Goal: Task Accomplishment & Management: Use online tool/utility

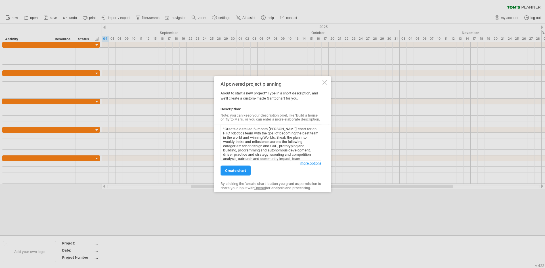
scroll to position [47, 0]
type textarea ""Create a detailed 6-month [PERSON_NAME] chart for an FTC robotics team with th…"
click at [228, 171] on span "create chart" at bounding box center [235, 171] width 21 height 4
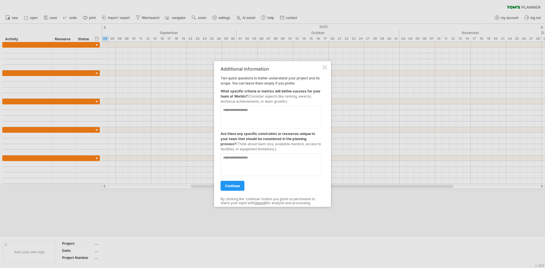
drag, startPoint x: 219, startPoint y: 79, endPoint x: 244, endPoint y: 97, distance: 30.4
click at [248, 108] on div "Additional information Two quick questions to better understand your project an…" at bounding box center [272, 134] width 117 height 146
click at [236, 85] on div "Additional information Two quick questions to better understand your project an…" at bounding box center [271, 134] width 101 height 136
click at [225, 78] on div "Additional information Two quick questions to better understand your project an…" at bounding box center [271, 134] width 101 height 136
drag, startPoint x: 222, startPoint y: 77, endPoint x: 244, endPoint y: 96, distance: 29.2
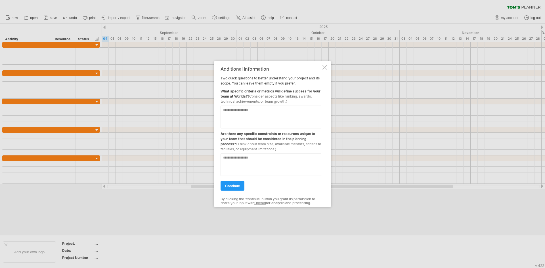
click at [244, 96] on div "Additional information Two quick questions to better understand your project an…" at bounding box center [271, 134] width 101 height 136
click at [244, 96] on div "What specific criteria or metrics will define success for your team at Worlds? …" at bounding box center [271, 95] width 101 height 18
drag, startPoint x: 236, startPoint y: 94, endPoint x: 250, endPoint y: 93, distance: 14.2
click at [250, 93] on div "What specific criteria or metrics will define success for your team at Worlds? …" at bounding box center [271, 95] width 101 height 18
click at [250, 92] on div "What specific criteria or metrics will define success for your team at Worlds? …" at bounding box center [271, 95] width 101 height 18
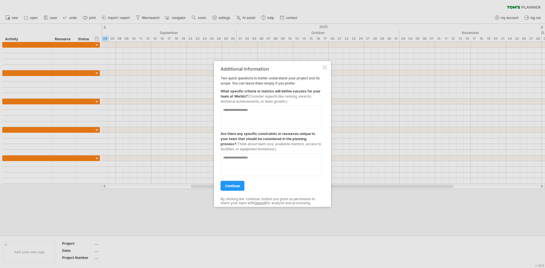
click at [250, 92] on div "What specific criteria or metrics will define success for your team at Worlds? …" at bounding box center [271, 95] width 101 height 18
click at [250, 116] on textarea at bounding box center [271, 117] width 101 height 23
drag, startPoint x: 254, startPoint y: 130, endPoint x: 279, endPoint y: 143, distance: 27.7
click at [279, 143] on div "Are there any specific constraints or resources unique to your team that should…" at bounding box center [271, 139] width 101 height 23
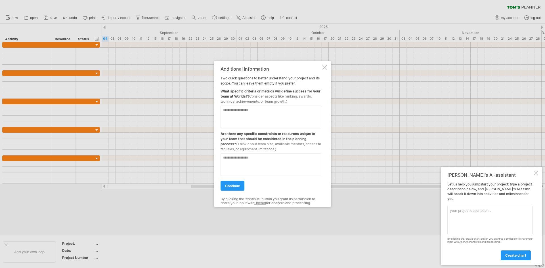
click at [262, 113] on textarea at bounding box center [271, 117] width 101 height 23
paste textarea "**********"
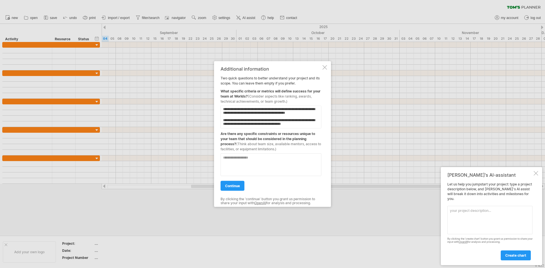
type textarea "**********"
click at [248, 151] on span "(Think about team size, available mentors, access to facilities, or equipment l…" at bounding box center [271, 146] width 101 height 9
click at [246, 157] on textarea at bounding box center [271, 164] width 101 height 23
paste textarea "**********"
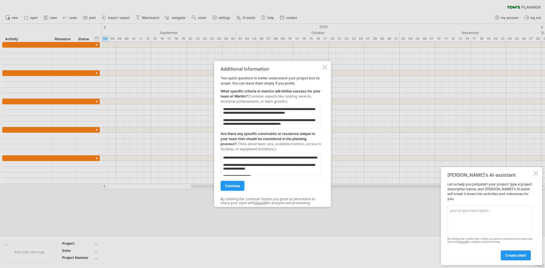
click at [253, 156] on textarea "**********" at bounding box center [271, 164] width 101 height 23
type textarea "**********"
click at [232, 186] on span "continue" at bounding box center [232, 186] width 15 height 4
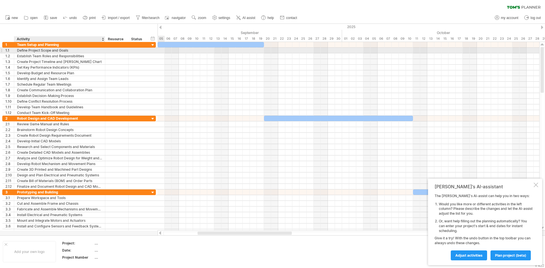
click at [55, 52] on div "Define Project Scope and Goals" at bounding box center [59, 50] width 85 height 5
click at [84, 52] on input "**********" at bounding box center [59, 50] width 85 height 5
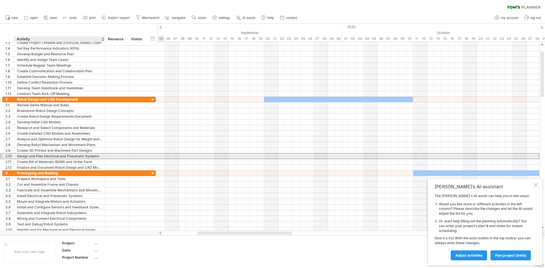
click at [54, 156] on div "Design and Plan Electrical and Pneumatic Systems" at bounding box center [59, 156] width 85 height 5
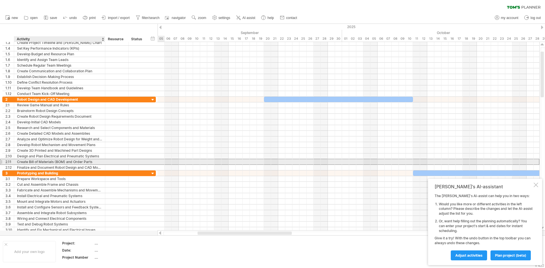
click at [50, 160] on div "Create Bill of Materials (BOM) and Order Parts" at bounding box center [59, 161] width 85 height 5
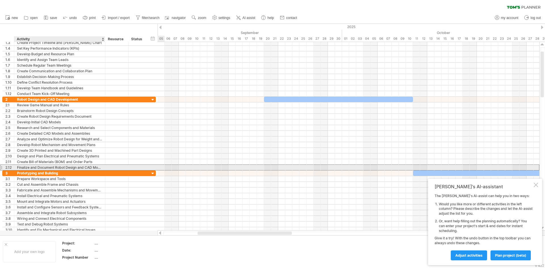
click at [50, 165] on div "Finalize and Document Robot Design and CAD Models" at bounding box center [59, 167] width 85 height 5
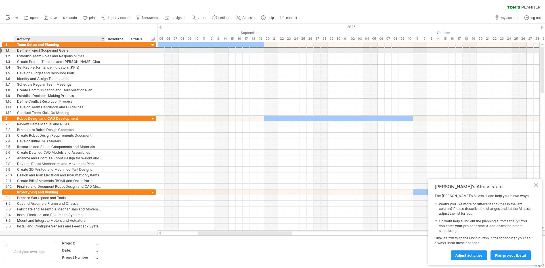
click at [58, 50] on div "Define Project Scope and Goals" at bounding box center [59, 50] width 85 height 5
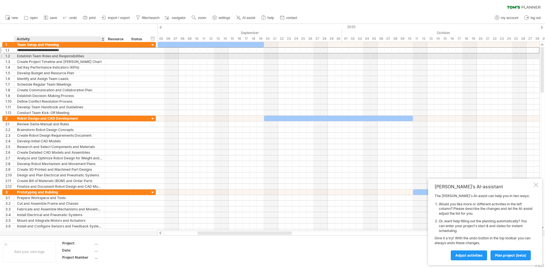
click at [56, 55] on div "Establish Team Roles and Responsibilities" at bounding box center [59, 55] width 85 height 5
click at [56, 62] on div "Create Project Timeline and [PERSON_NAME] Chart" at bounding box center [59, 61] width 85 height 5
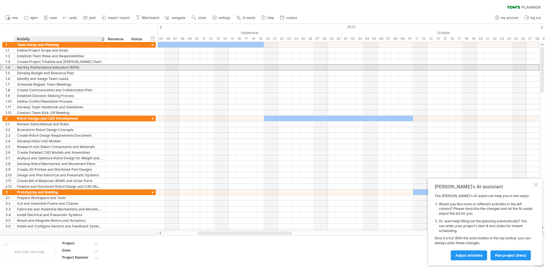
click at [56, 67] on div "Set Key Performance Indicators (KPIs)" at bounding box center [59, 67] width 85 height 5
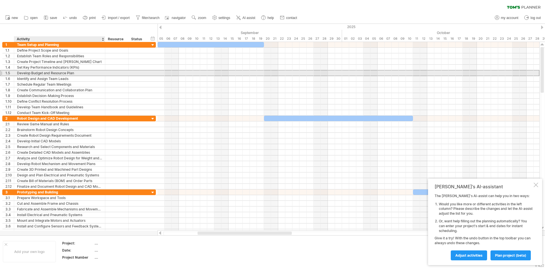
click at [54, 74] on div "Develop Budget and Resource Plan" at bounding box center [59, 72] width 85 height 5
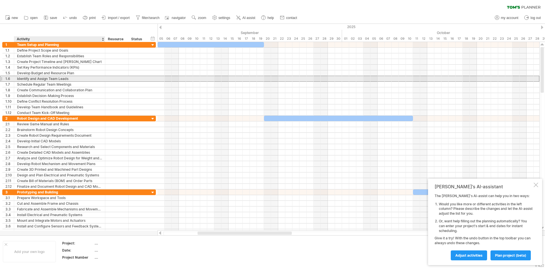
click at [54, 79] on div "Identify and Assign Team Leads" at bounding box center [59, 78] width 85 height 5
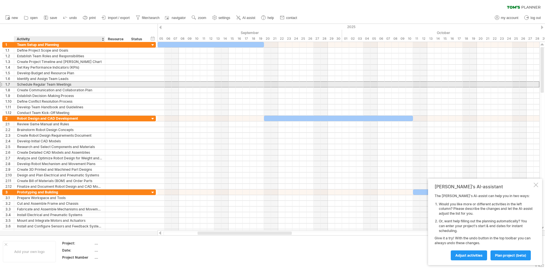
click at [52, 82] on div "Schedule Regular Team Meetings" at bounding box center [59, 84] width 85 height 5
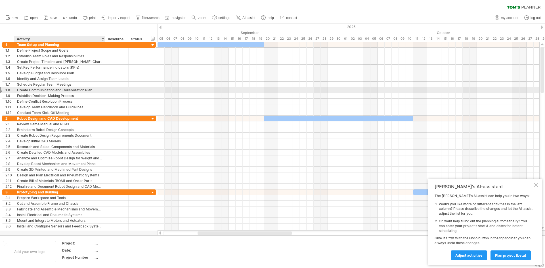
click at [49, 90] on div "Create Communication and Collaboration Plan" at bounding box center [59, 89] width 85 height 5
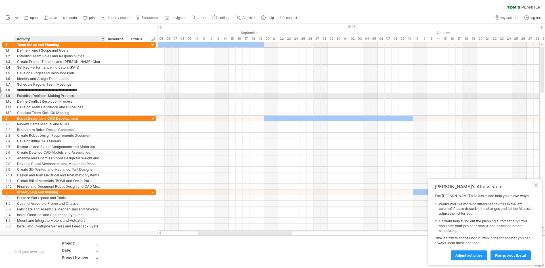
click at [49, 97] on div "Establish Decision-Making Process" at bounding box center [59, 95] width 85 height 5
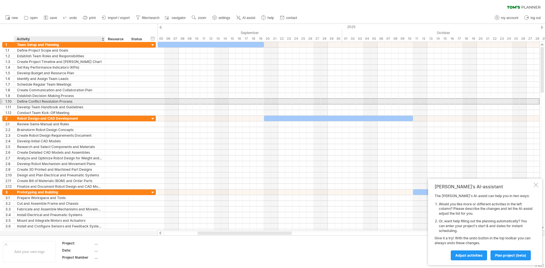
click at [48, 102] on div "Define Conflict Resolution Process" at bounding box center [59, 101] width 85 height 5
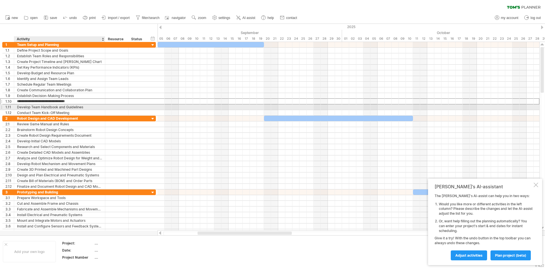
click at [47, 109] on div "Develop Team Handbook and Guidelines" at bounding box center [59, 106] width 85 height 5
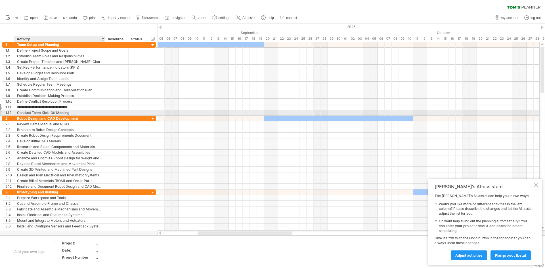
click at [45, 115] on div "Conduct Team Kick-Off Meeting" at bounding box center [59, 112] width 85 height 5
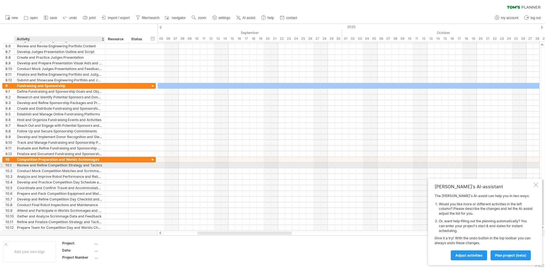
click at [56, 165] on div "Review and Refine Competition Strategy and Tactics" at bounding box center [59, 165] width 85 height 5
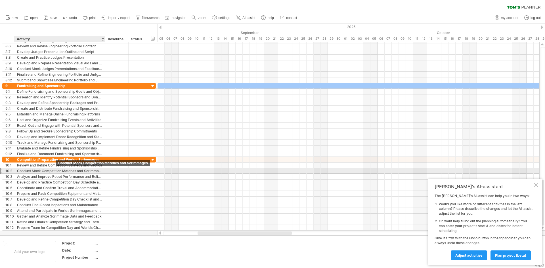
click at [57, 172] on div "Conduct Mock Competition Matches and Scrimmages" at bounding box center [59, 170] width 85 height 5
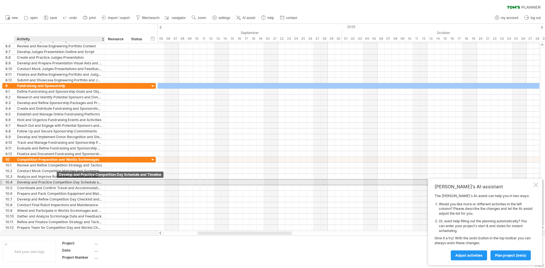
click at [57, 180] on div "Develop and Practice Competition Day Schedule and Timeline" at bounding box center [59, 182] width 85 height 5
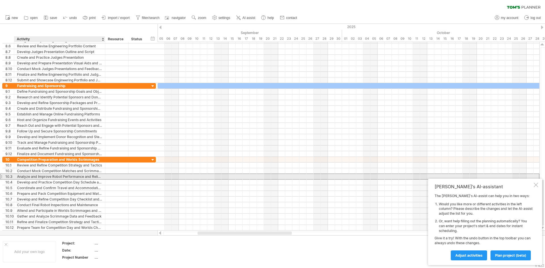
click at [58, 176] on div "Analyze and Improve Robot Performance and Reliability" at bounding box center [59, 176] width 85 height 5
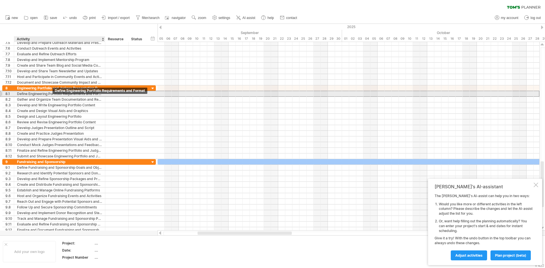
click at [52, 96] on div "Define Engineering Portfolio Requirements and Format" at bounding box center [59, 93] width 85 height 5
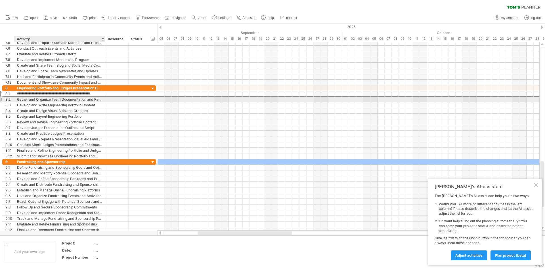
click at [51, 102] on div "Gather and Organize Team Documentation and Records" at bounding box center [59, 99] width 85 height 5
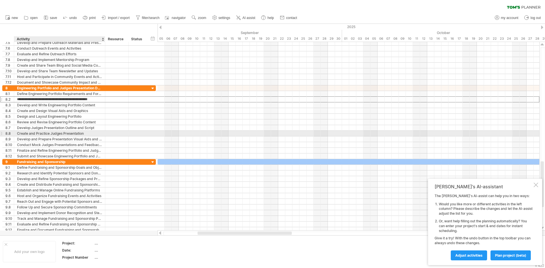
click at [54, 131] on div "Create and Practice Judges Presentation" at bounding box center [59, 133] width 85 height 5
